Goal: Task Accomplishment & Management: Use online tool/utility

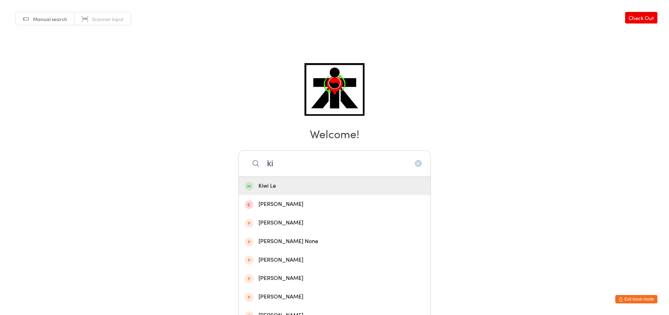
type input "ki"
click at [271, 195] on div "Kiwi Le" at bounding box center [335, 186] width 192 height 19
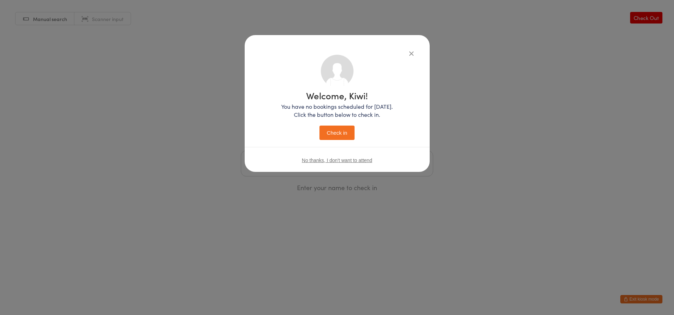
click at [334, 128] on button "Check in" at bounding box center [336, 133] width 35 height 14
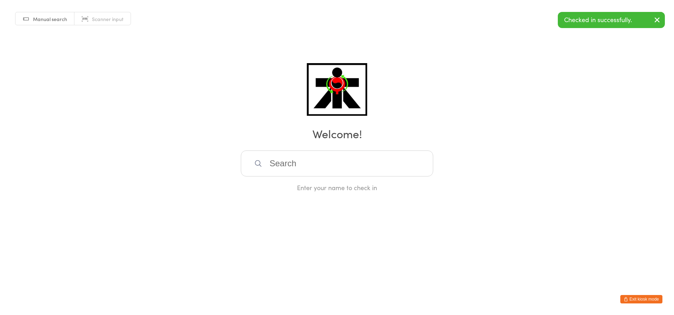
click at [296, 161] on input "search" at bounding box center [337, 164] width 192 height 26
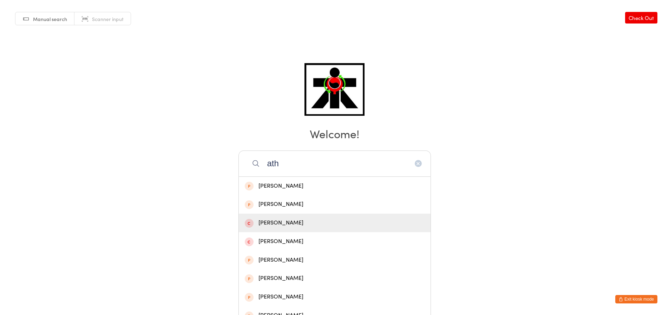
type input "ath"
click at [286, 223] on div "[PERSON_NAME]" at bounding box center [335, 222] width 180 height 9
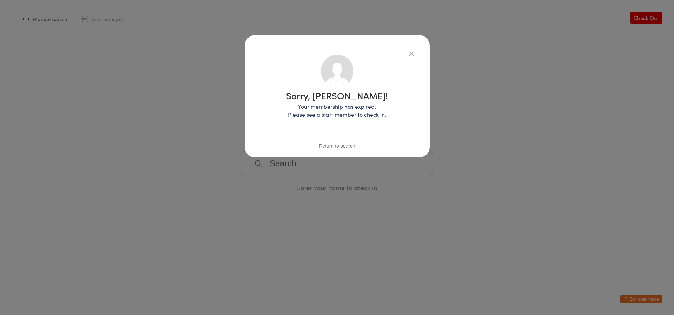
click at [414, 52] on icon "button" at bounding box center [411, 53] width 8 height 8
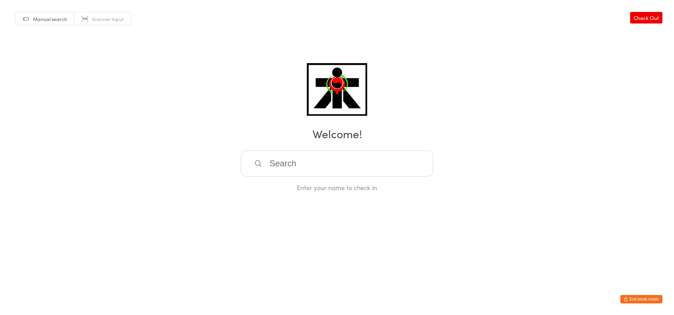
click at [306, 164] on input "search" at bounding box center [337, 164] width 192 height 26
type input "[PERSON_NAME]"
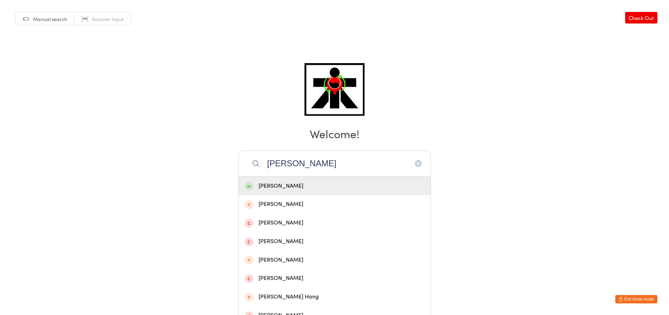
click at [331, 190] on div "[PERSON_NAME]" at bounding box center [335, 185] width 180 height 9
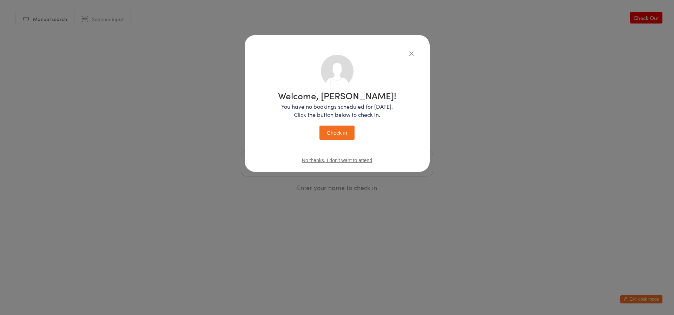
click at [335, 131] on button "Check in" at bounding box center [336, 133] width 35 height 14
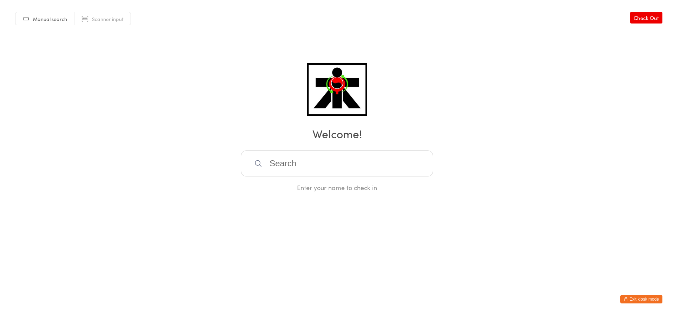
click at [331, 153] on input "search" at bounding box center [337, 164] width 192 height 26
type input "taeg"
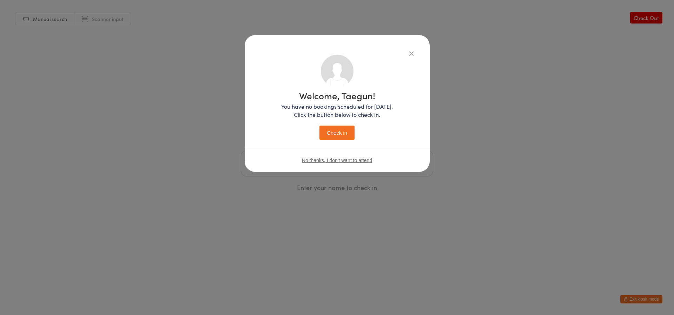
click at [319, 126] on button "Check in" at bounding box center [336, 133] width 35 height 14
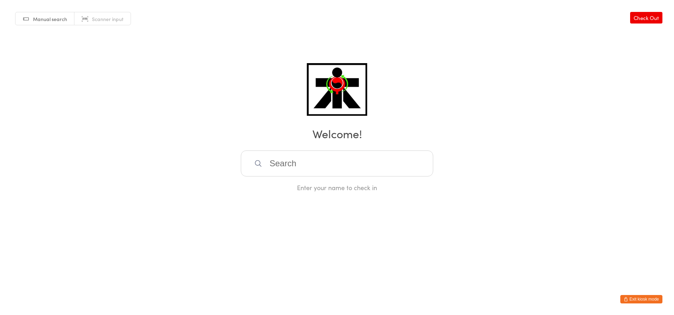
drag, startPoint x: 290, startPoint y: 161, endPoint x: 291, endPoint y: 153, distance: 7.4
click at [291, 155] on input "search" at bounding box center [337, 164] width 192 height 26
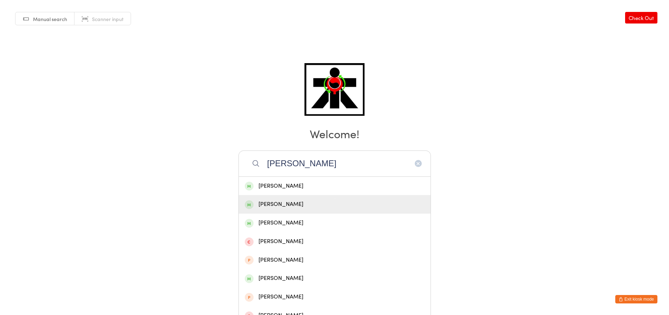
type input "[PERSON_NAME]"
click at [318, 197] on div "[PERSON_NAME]" at bounding box center [335, 204] width 192 height 19
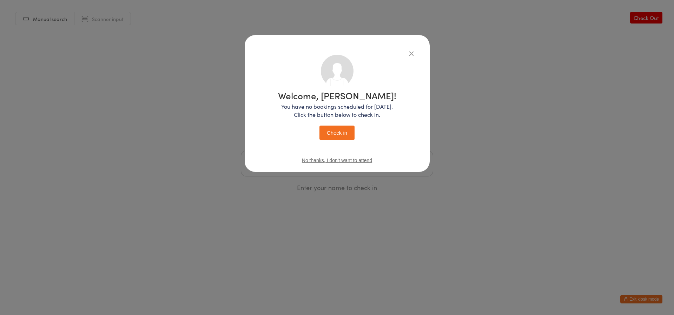
click at [340, 135] on button "Check in" at bounding box center [336, 133] width 35 height 14
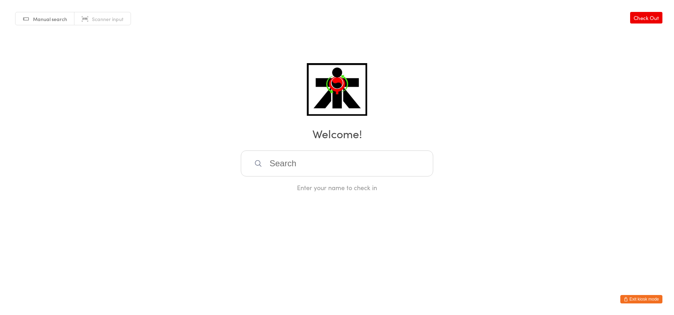
click at [369, 171] on input "search" at bounding box center [337, 164] width 192 height 26
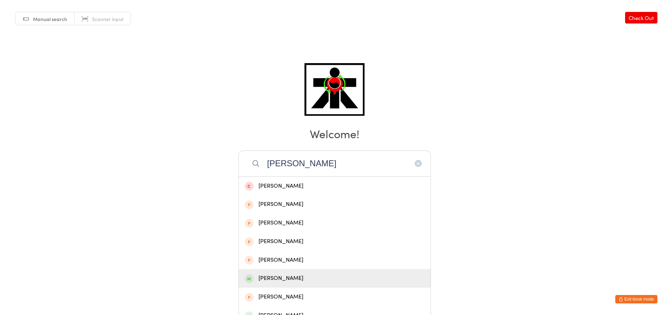
type input "[PERSON_NAME]"
click at [331, 285] on div "[PERSON_NAME]" at bounding box center [335, 278] width 192 height 19
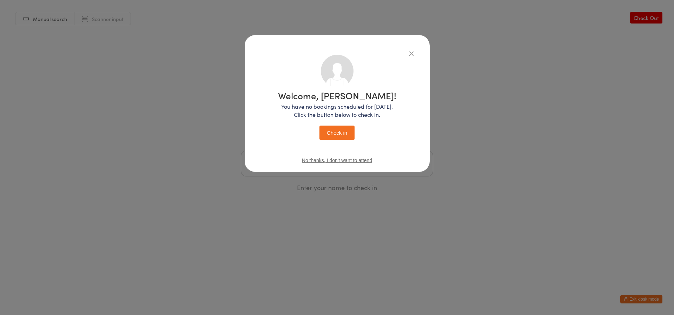
click at [347, 132] on button "Check in" at bounding box center [336, 133] width 35 height 14
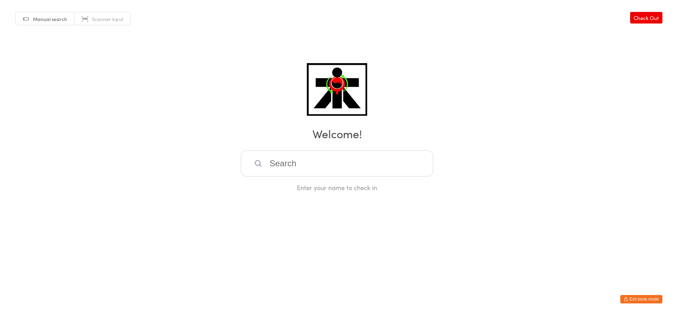
click at [333, 169] on input "search" at bounding box center [337, 164] width 192 height 26
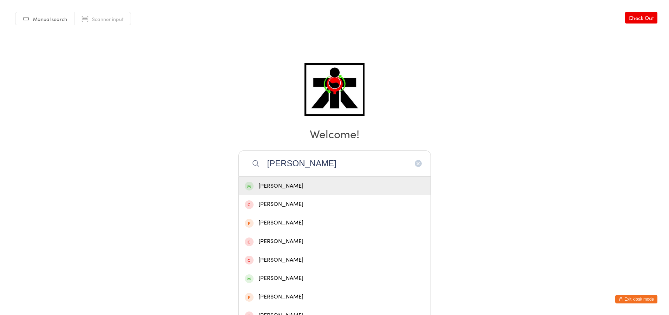
type input "[PERSON_NAME]"
click at [331, 189] on div "[PERSON_NAME]" at bounding box center [335, 185] width 180 height 9
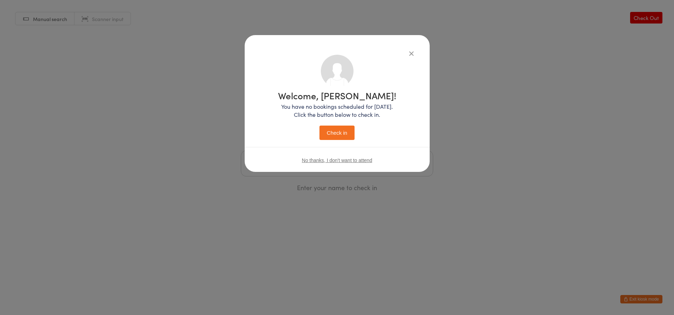
click at [339, 132] on button "Check in" at bounding box center [336, 133] width 35 height 14
